Goal: Transaction & Acquisition: Purchase product/service

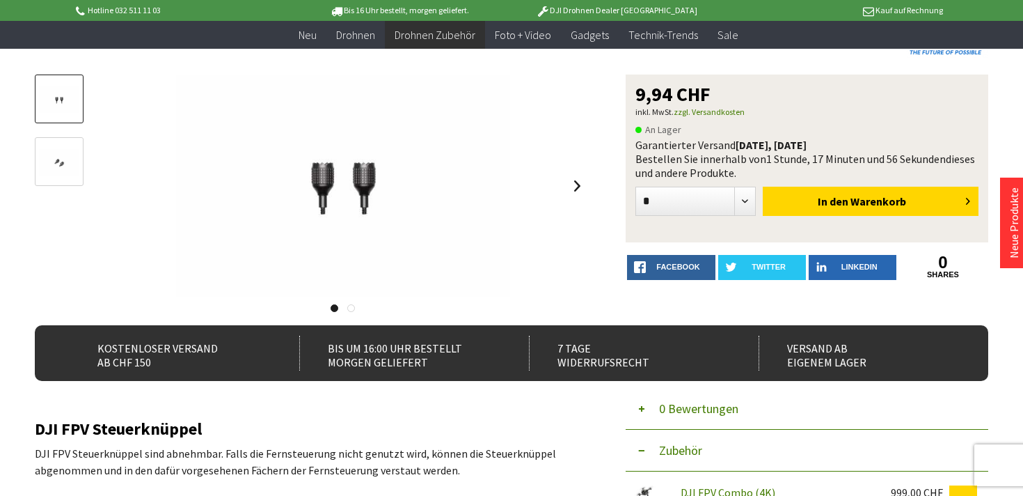
scroll to position [141, 0]
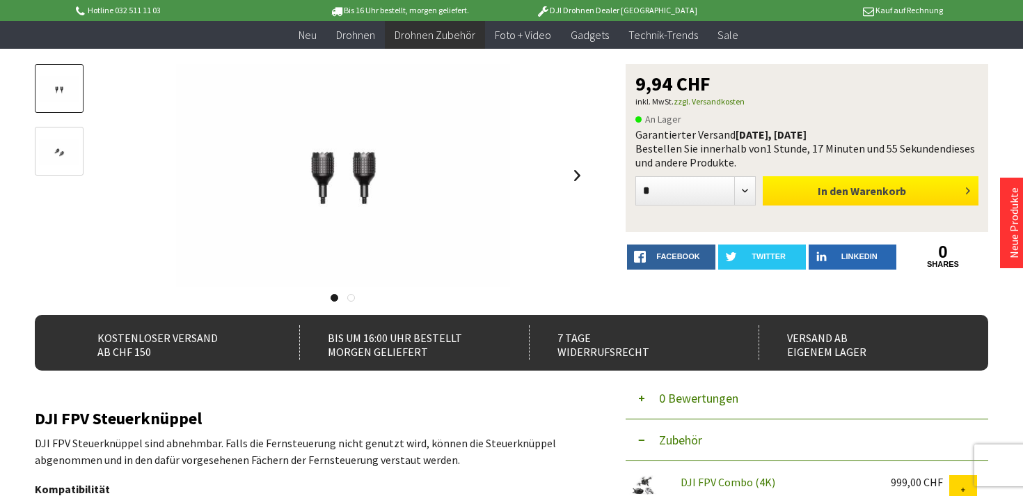
click at [887, 191] on span "Warenkorb" at bounding box center [879, 191] width 56 height 14
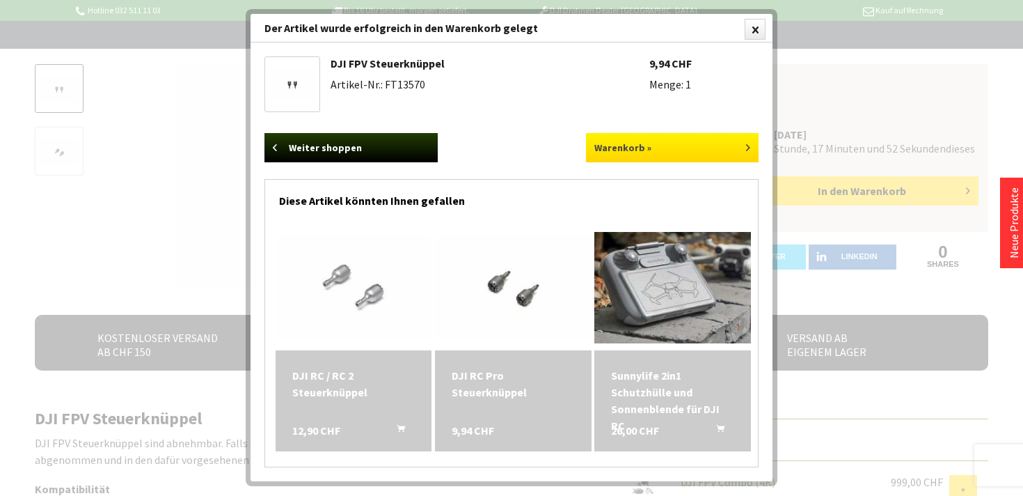
click at [628, 157] on link "Warenkorb »" at bounding box center [672, 147] width 173 height 29
click at [756, 29] on div at bounding box center [755, 29] width 21 height 21
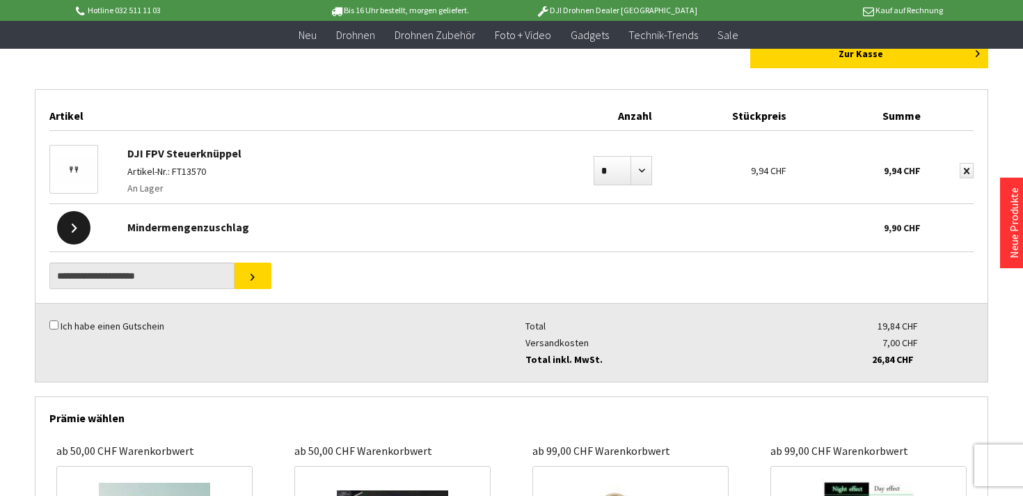
scroll to position [162, 0]
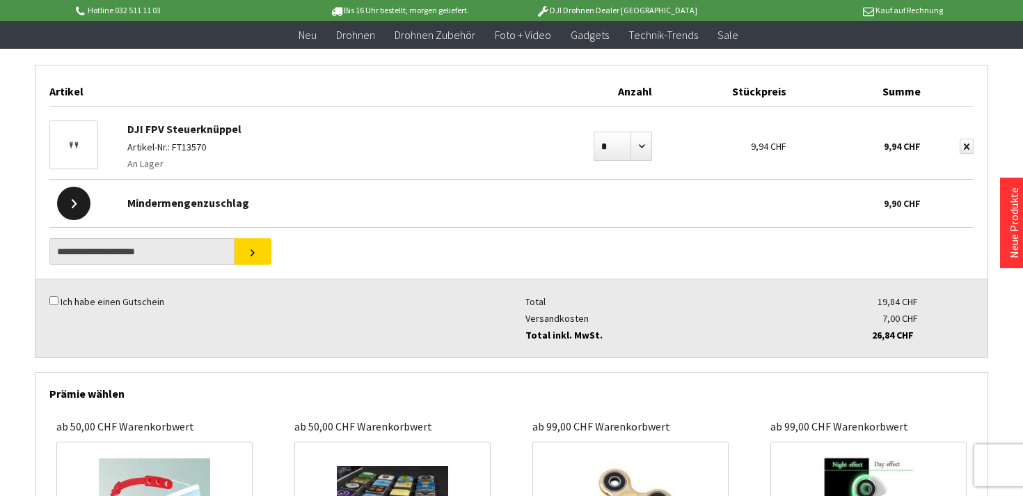
click at [67, 206] on div at bounding box center [73, 203] width 33 height 33
